Goal: Task Accomplishment & Management: Manage account settings

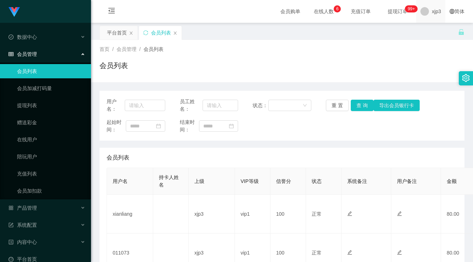
click at [432, 10] on span "xjp3" at bounding box center [436, 11] width 9 height 23
click at [431, 34] on span "退出登录" at bounding box center [433, 31] width 20 height 6
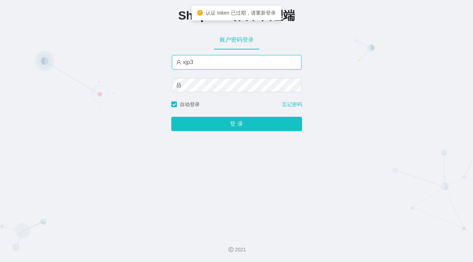
click at [207, 62] on input "xjp3" at bounding box center [236, 62] width 129 height 14
type input "xjp1"
click at [171, 117] on button "登 录" at bounding box center [236, 124] width 131 height 14
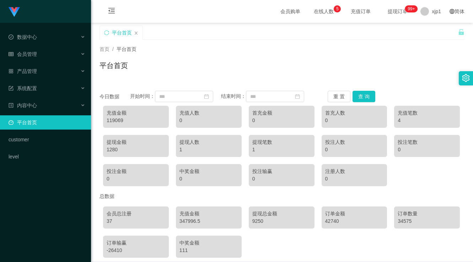
click at [451, 38] on div "平台首页" at bounding box center [279, 38] width 359 height 25
click at [439, 18] on div "xjp1" at bounding box center [431, 11] width 29 height 23
click at [430, 28] on span "退出登录" at bounding box center [433, 31] width 20 height 6
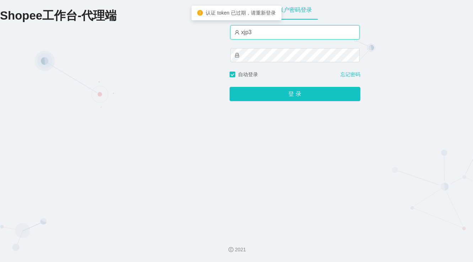
click at [262, 36] on input "xjp3" at bounding box center [295, 32] width 129 height 14
type input "xjp3"
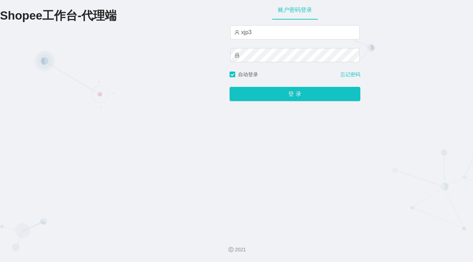
click at [268, 75] on div "自动登录 忘记密码" at bounding box center [295, 74] width 131 height 7
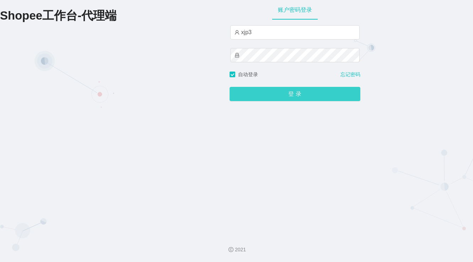
click at [280, 95] on button "登 录" at bounding box center [295, 94] width 131 height 14
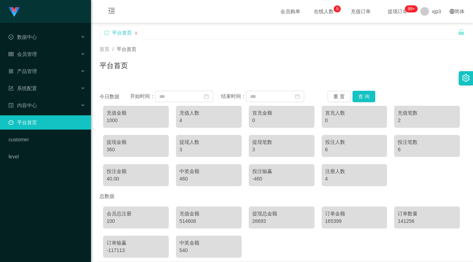
scroll to position [32, 0]
